Goal: Task Accomplishment & Management: Use online tool/utility

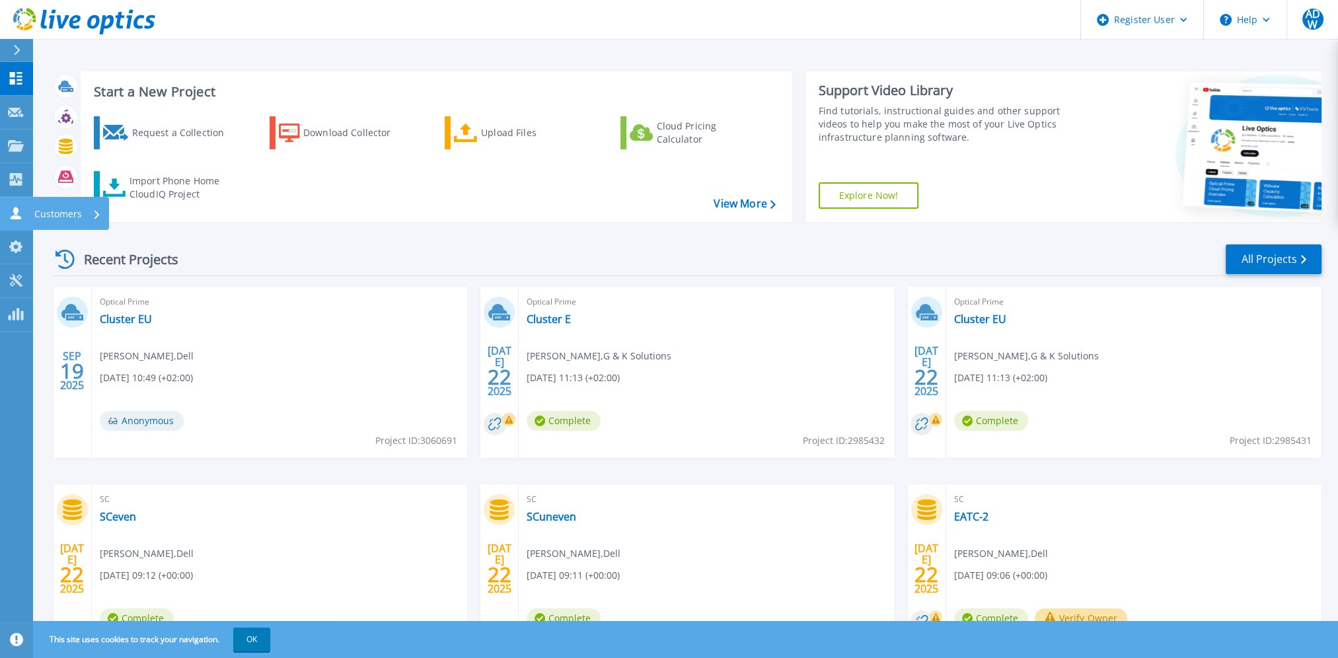
click at [77, 215] on p "Customers" at bounding box center [58, 214] width 48 height 34
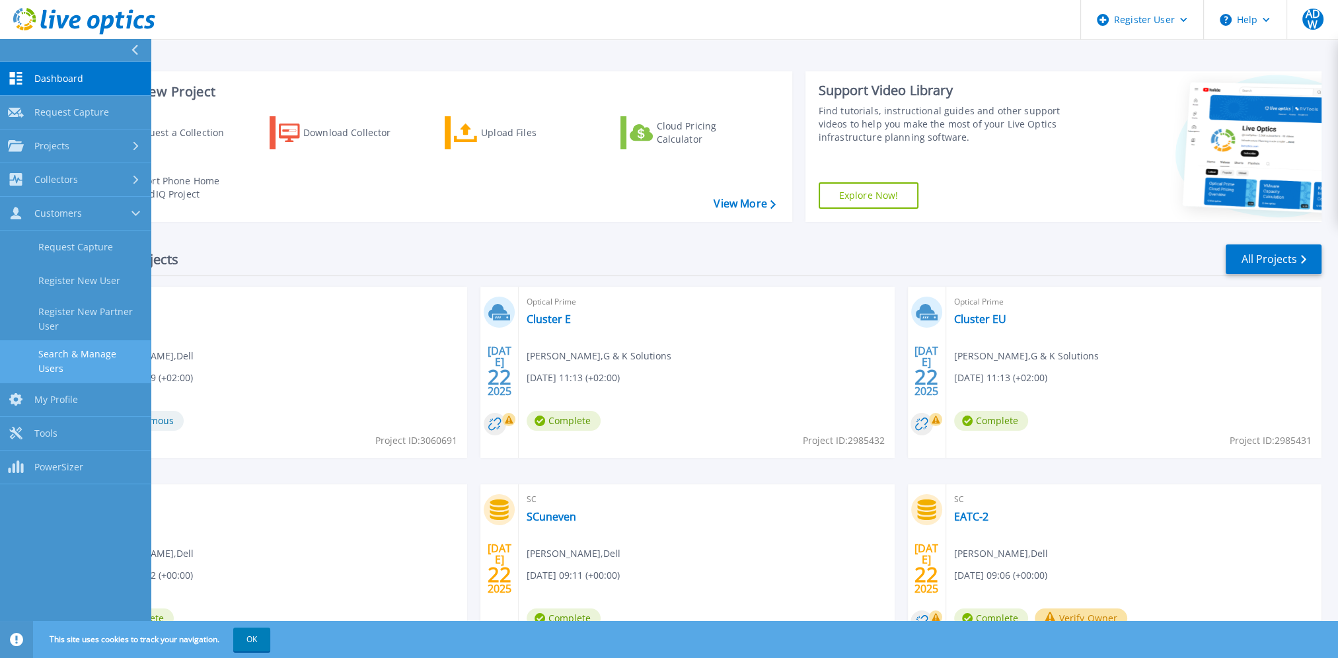
click at [94, 359] on link "Search & Manage Users" at bounding box center [75, 361] width 151 height 42
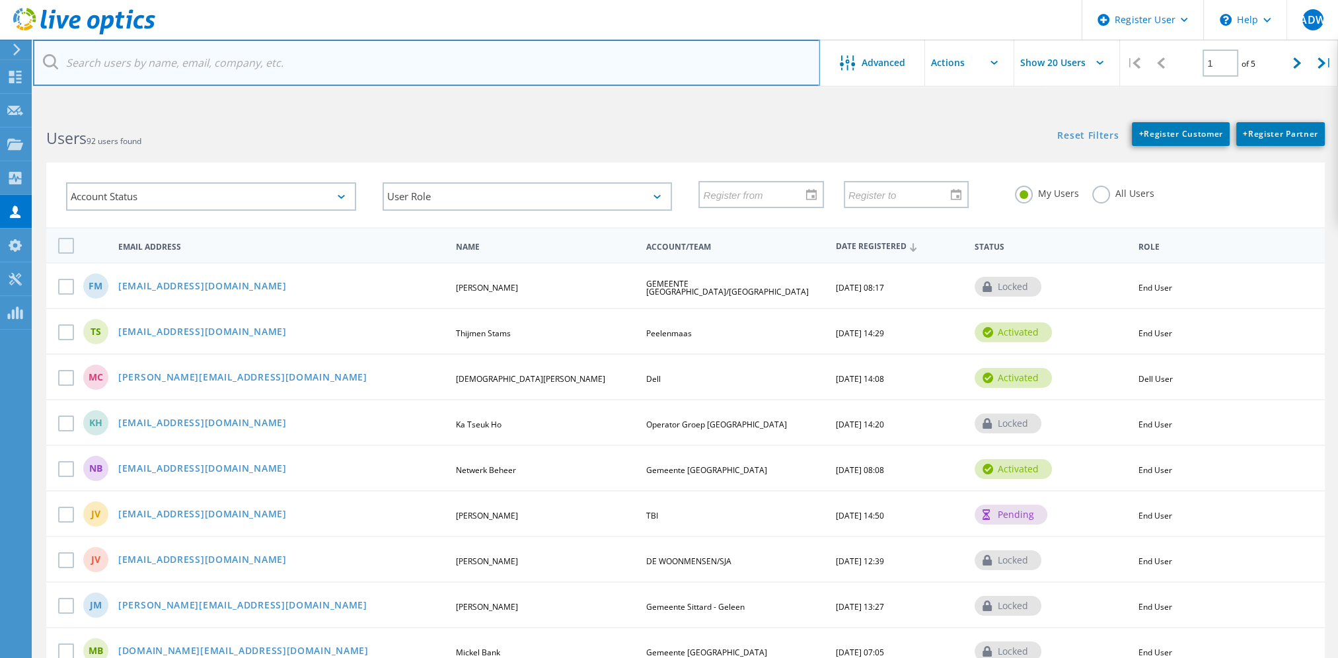
click at [180, 67] on input "text" at bounding box center [426, 63] width 787 height 46
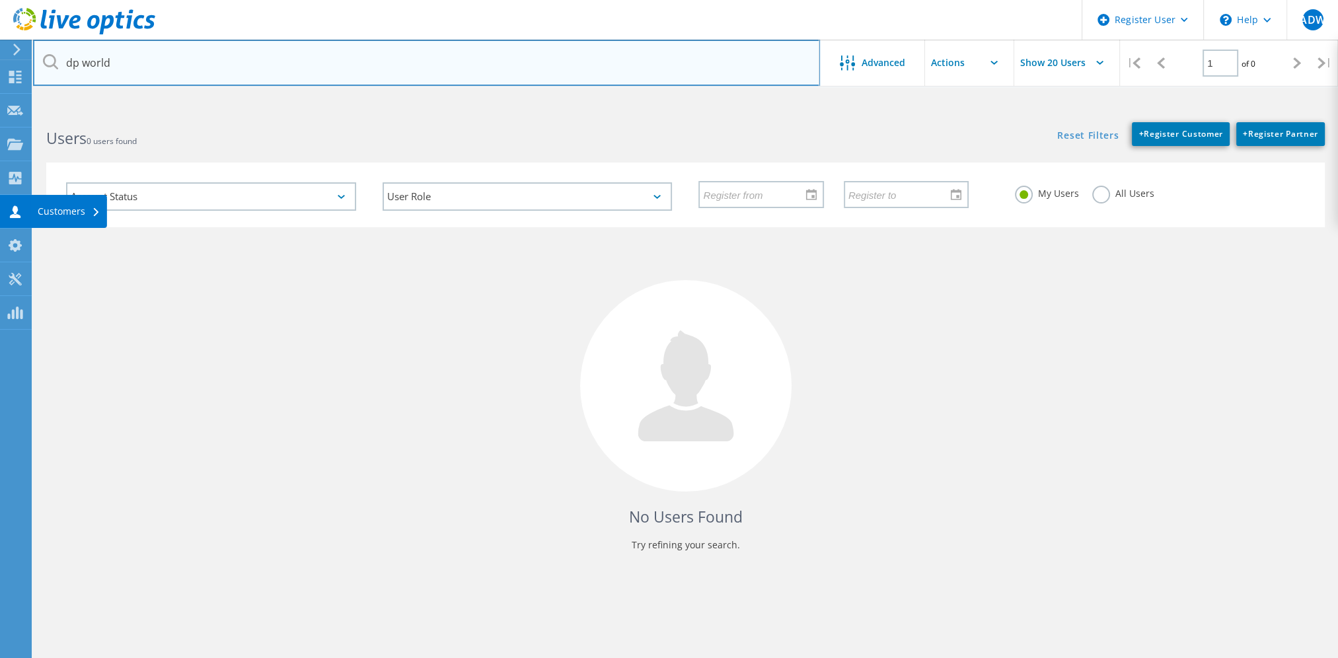
type input "dp world"
